Goal: Download file/media

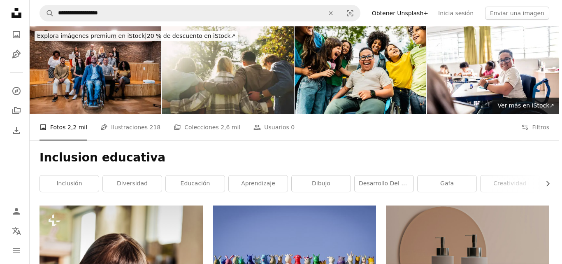
scroll to position [692, 0]
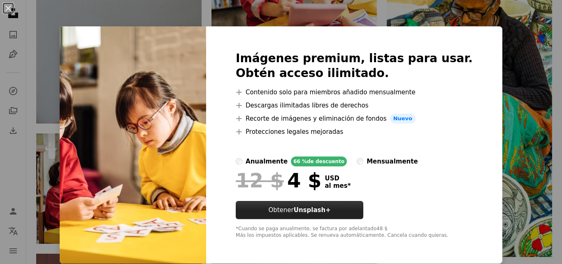
click at [302, 215] on button "Obtener Unsplash+" at bounding box center [300, 210] width 128 height 18
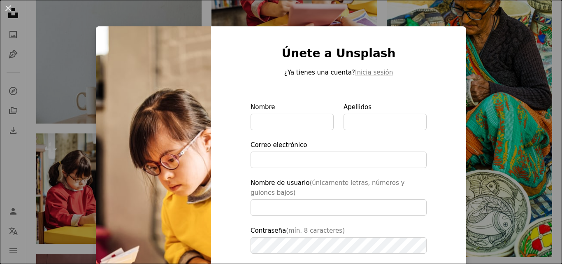
click at [113, 37] on img at bounding box center [153, 191] width 115 height 330
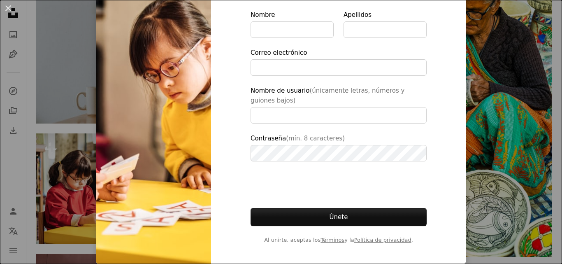
type input "**********"
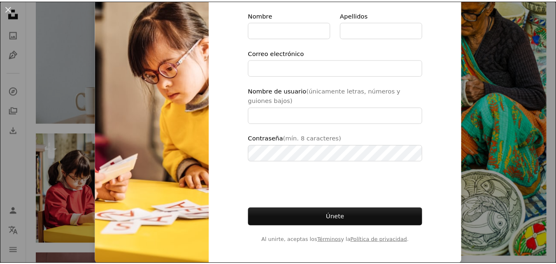
scroll to position [0, 0]
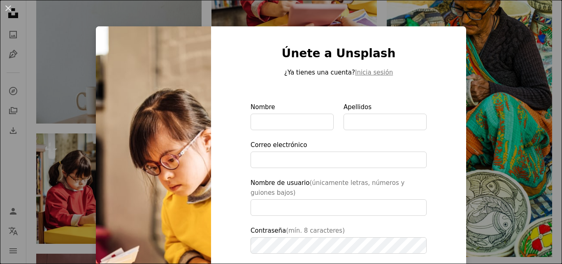
click at [519, 89] on div "An X shape Únete a Unsplash ¿Ya tienes una cuenta? Inicia sesión Nombre Apellid…" at bounding box center [281, 132] width 562 height 264
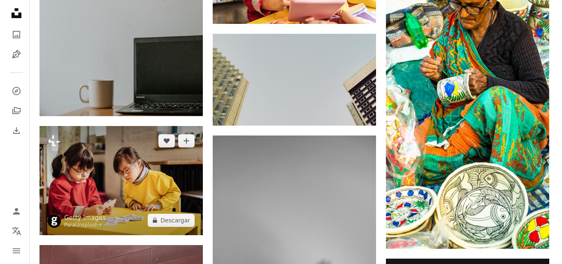
scroll to position [922, 0]
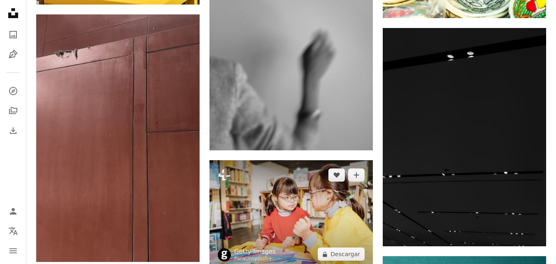
drag, startPoint x: 339, startPoint y: 206, endPoint x: 300, endPoint y: 195, distance: 41.1
click at [300, 195] on img at bounding box center [291, 214] width 163 height 109
